Goal: Entertainment & Leisure: Consume media (video, audio)

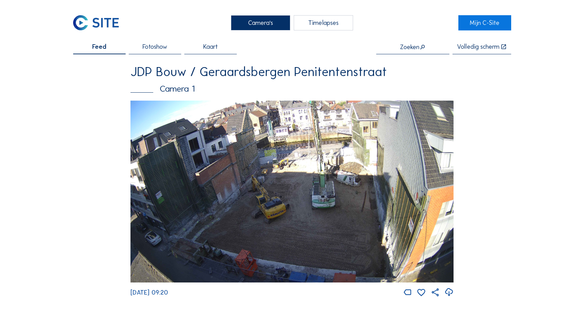
click at [326, 22] on div "Timelapses" at bounding box center [324, 23] width 60 height 16
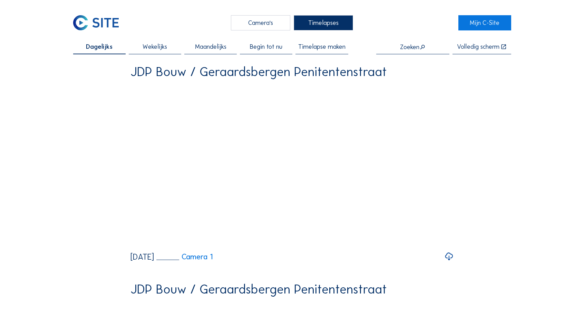
click at [152, 48] on span "Wekelijks" at bounding box center [155, 47] width 25 height 6
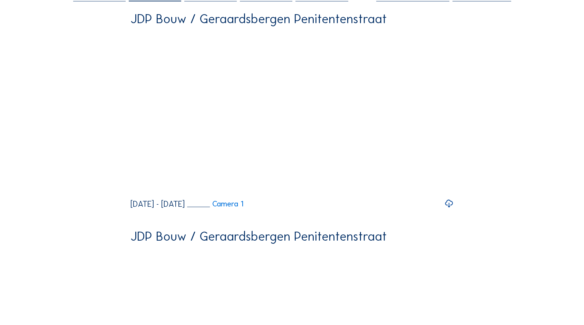
scroll to position [43, 0]
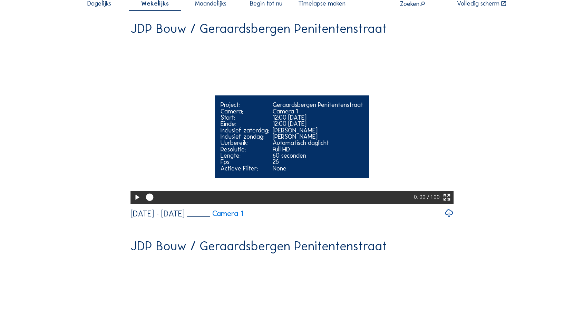
click at [137, 203] on icon at bounding box center [137, 197] width 9 height 11
click at [135, 203] on icon at bounding box center [137, 197] width 9 height 11
drag, startPoint x: 333, startPoint y: 219, endPoint x: 316, endPoint y: 219, distance: 16.9
click at [316, 204] on div at bounding box center [279, 197] width 272 height 13
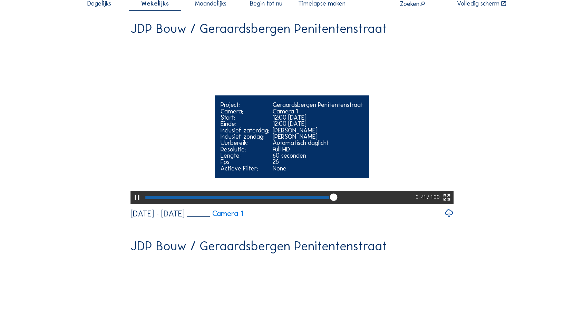
click at [299, 204] on div at bounding box center [279, 197] width 272 height 13
click at [133, 203] on icon at bounding box center [137, 197] width 9 height 11
click at [135, 203] on icon at bounding box center [137, 197] width 9 height 11
drag, startPoint x: 386, startPoint y: 218, endPoint x: 294, endPoint y: 213, distance: 92.7
click at [294, 204] on div at bounding box center [278, 197] width 271 height 13
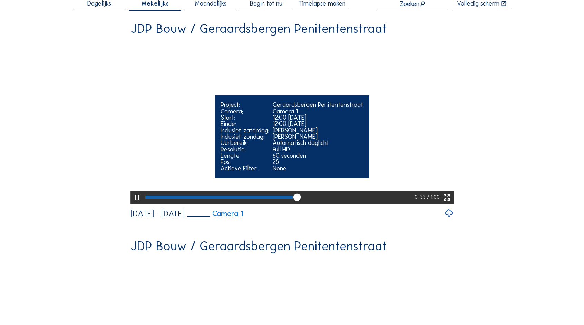
click at [294, 204] on div at bounding box center [278, 197] width 271 height 13
click at [257, 199] on div at bounding box center [220, 196] width 150 height 3
drag, startPoint x: 339, startPoint y: 218, endPoint x: 322, endPoint y: 218, distance: 16.9
click at [322, 204] on div at bounding box center [279, 197] width 272 height 13
click at [296, 199] on div at bounding box center [236, 196] width 182 height 3
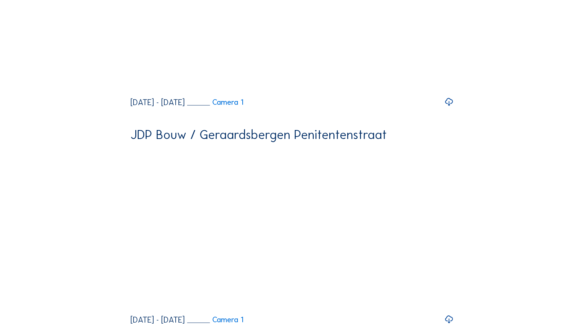
scroll to position [0, 0]
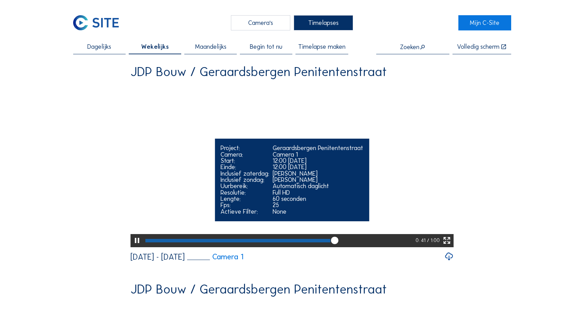
drag, startPoint x: 324, startPoint y: 262, endPoint x: 316, endPoint y: 262, distance: 7.9
click at [324, 242] on div at bounding box center [237, 240] width 185 height 3
click at [309, 242] on div at bounding box center [233, 240] width 176 height 3
click at [134, 246] on icon at bounding box center [137, 240] width 9 height 11
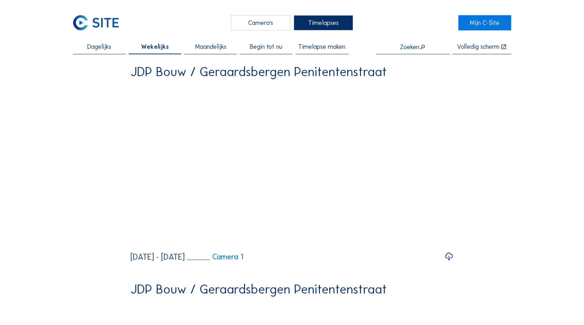
click at [217, 46] on span "Maandelijks" at bounding box center [210, 47] width 31 height 6
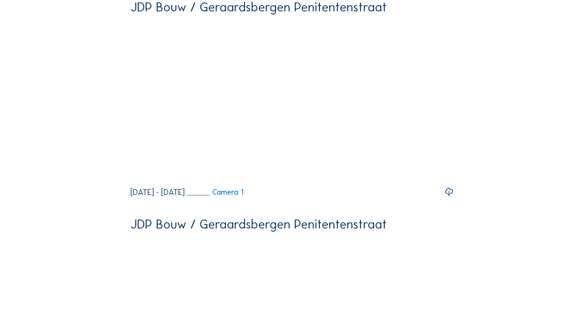
scroll to position [276, 0]
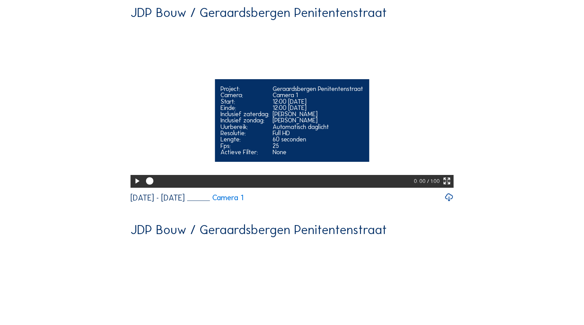
click at [138, 186] on icon at bounding box center [137, 181] width 9 height 11
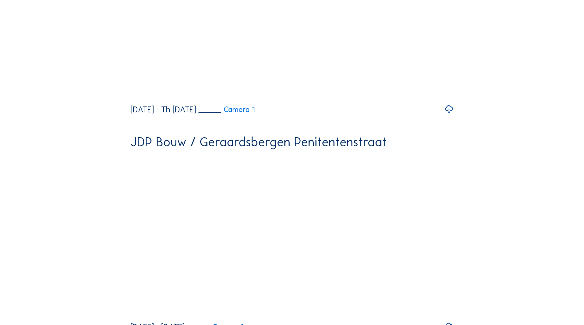
scroll to position [35, 0]
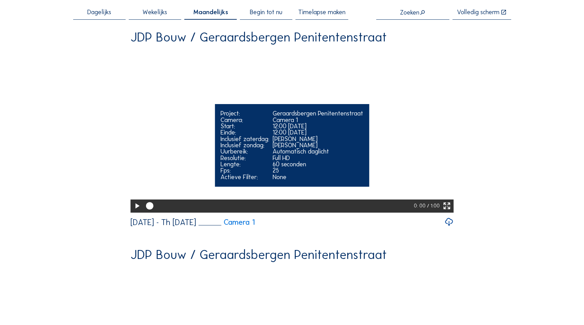
click at [137, 211] on icon at bounding box center [137, 206] width 9 height 11
